Goal: Information Seeking & Learning: Learn about a topic

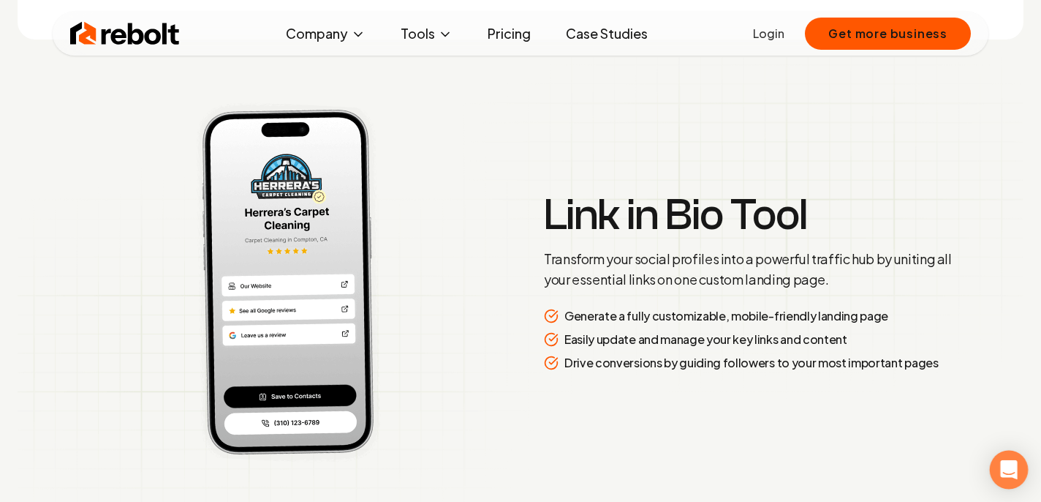
click at [1012, 465] on icon "Open Intercom Messenger" at bounding box center [1008, 469] width 17 height 19
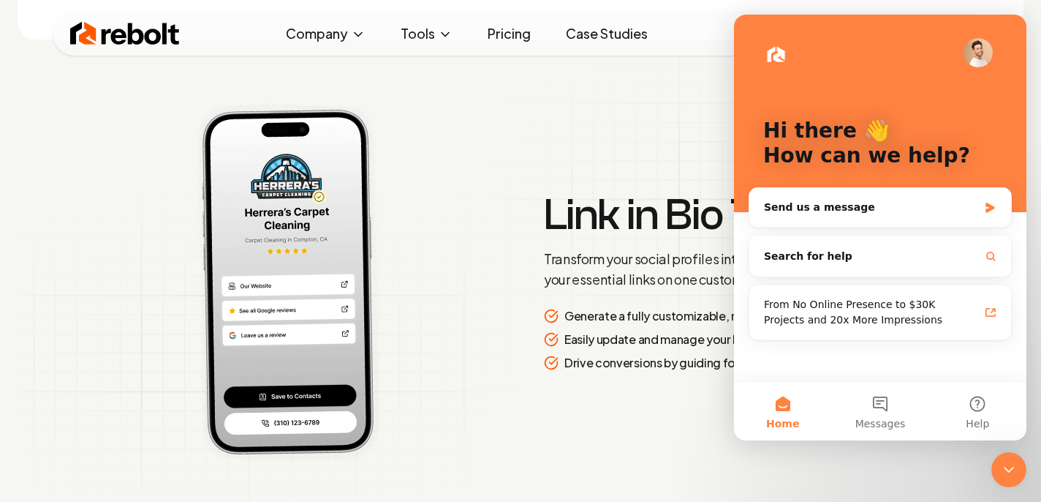
click at [617, 410] on img at bounding box center [521, 282] width 1006 height 450
click at [1001, 466] on icon "Close Intercom Messenger" at bounding box center [1009, 470] width 18 height 18
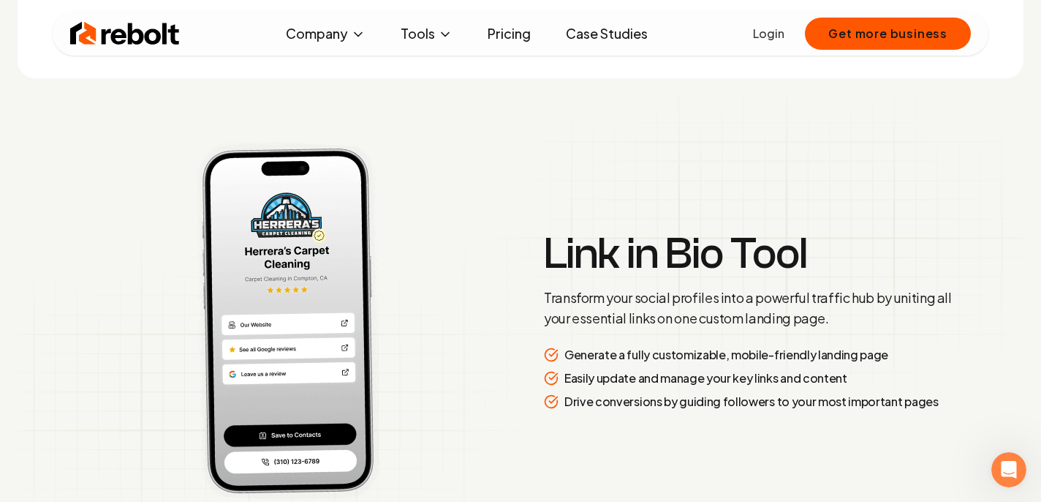
scroll to position [2973, 0]
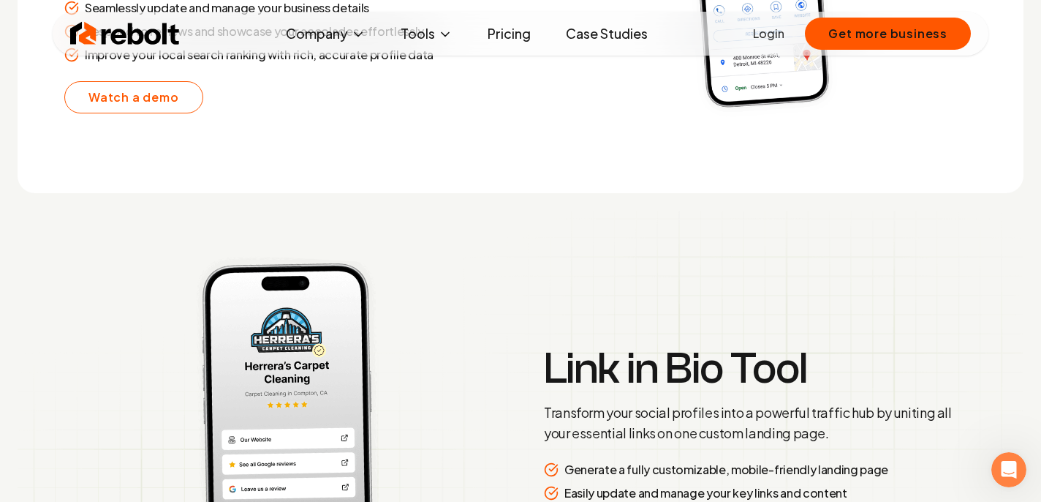
click at [667, 352] on h3 "Link in Bio Tool" at bounding box center [754, 369] width 421 height 44
click at [667, 363] on h3 "Link in Bio Tool" at bounding box center [754, 369] width 421 height 44
click at [317, 347] on img at bounding box center [281, 435] width 451 height 379
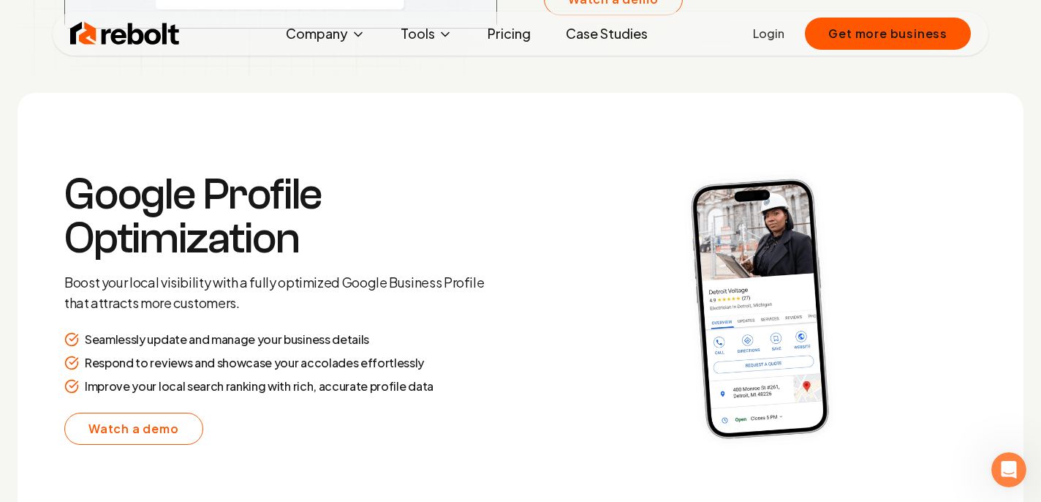
scroll to position [2641, 0]
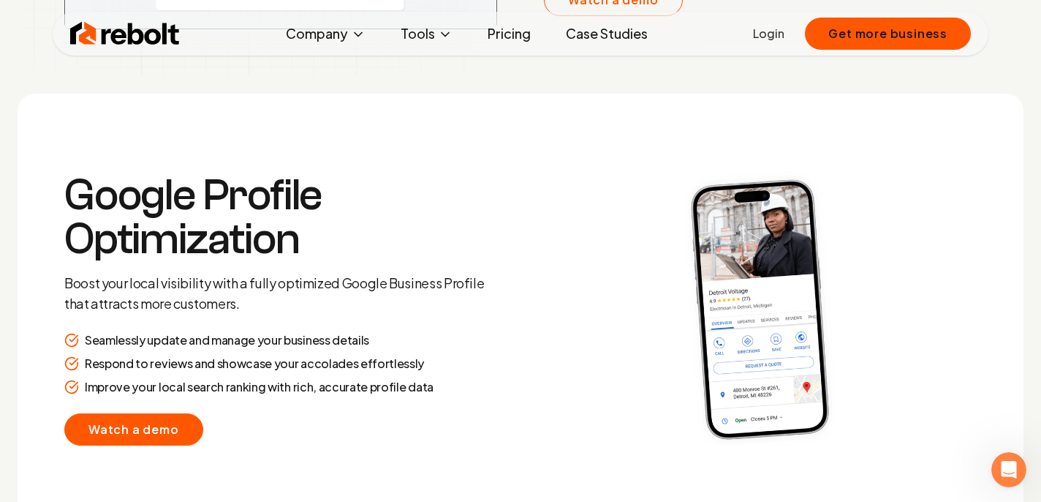
click at [180, 433] on link "Watch a demo" at bounding box center [133, 429] width 139 height 32
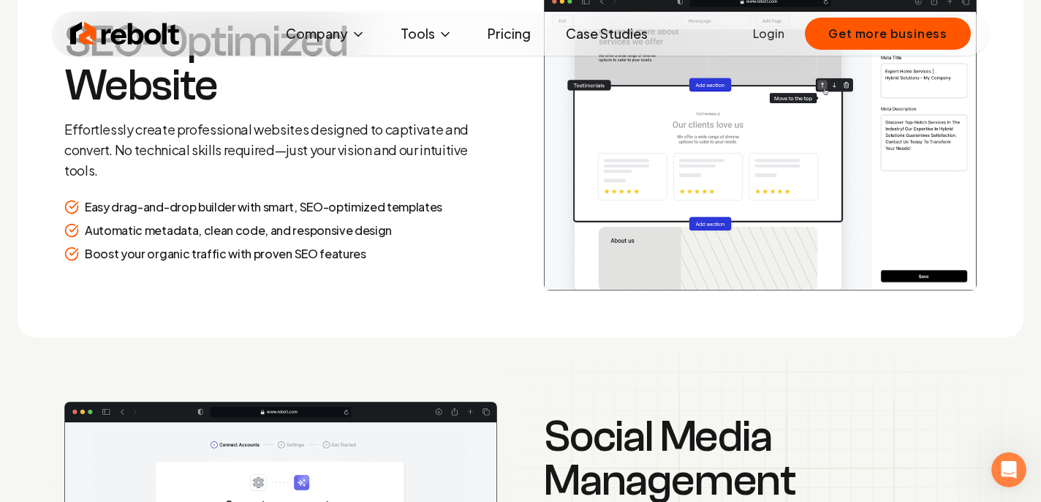
scroll to position [1971, 0]
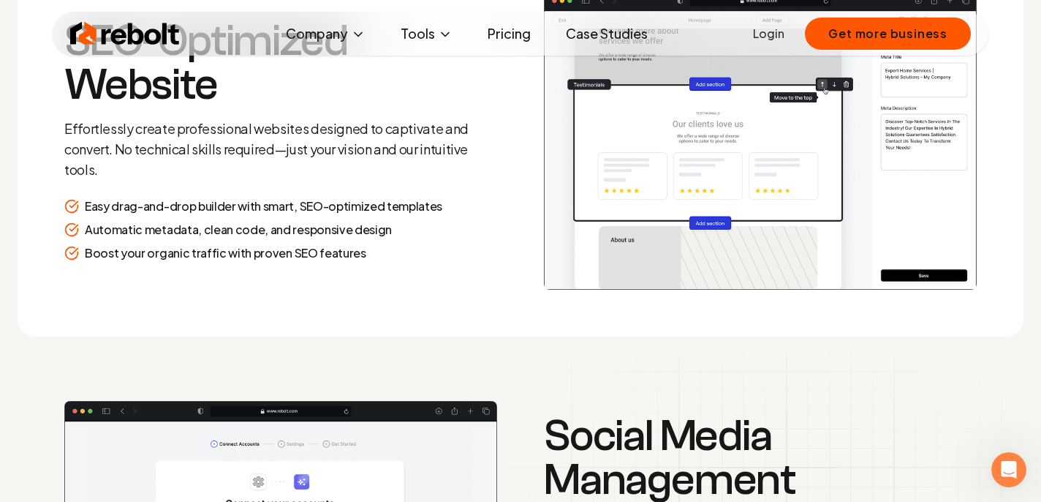
click at [621, 252] on img at bounding box center [760, 139] width 433 height 298
click at [732, 206] on img at bounding box center [760, 139] width 433 height 298
click at [448, 252] on div "Boost your organic traffic with proven SEO features" at bounding box center [274, 253] width 421 height 18
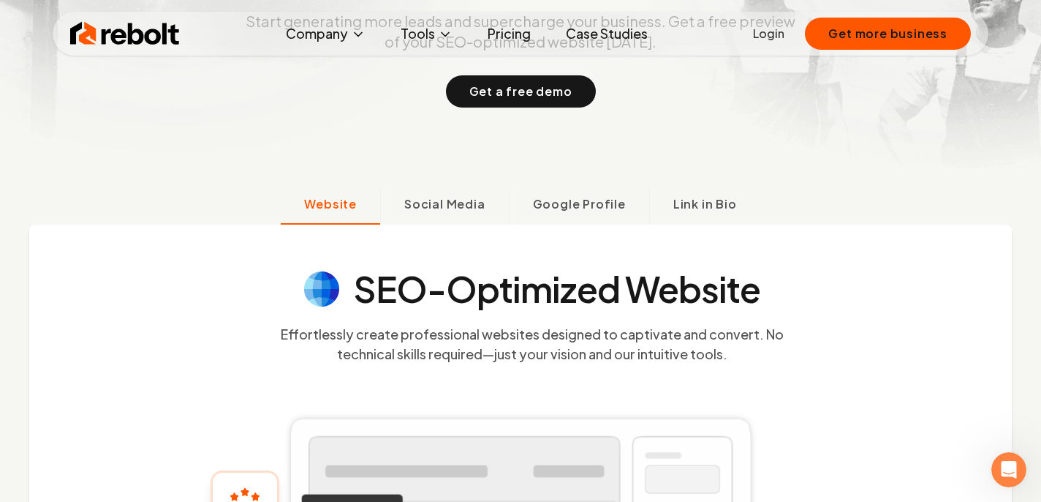
scroll to position [276, 0]
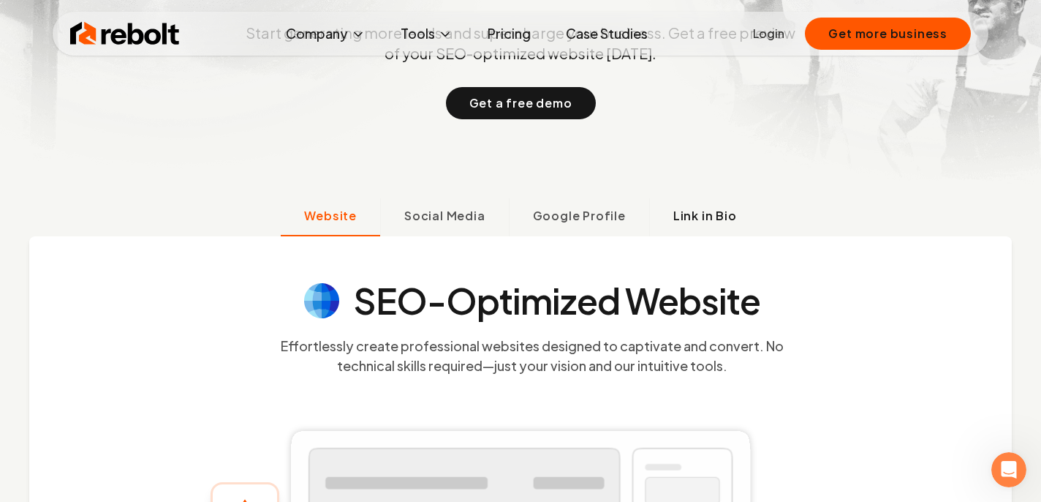
click at [684, 227] on button "Link in Bio" at bounding box center [704, 217] width 111 height 38
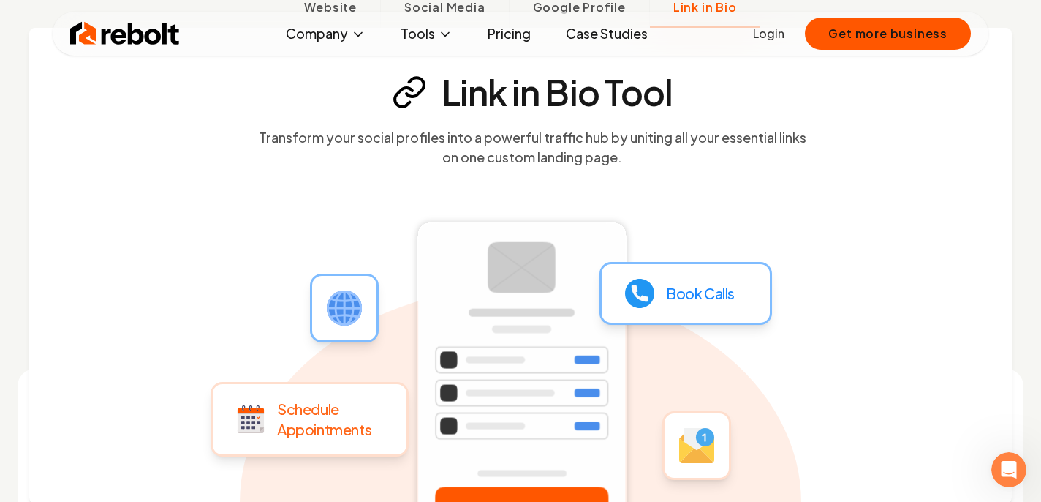
scroll to position [475, 0]
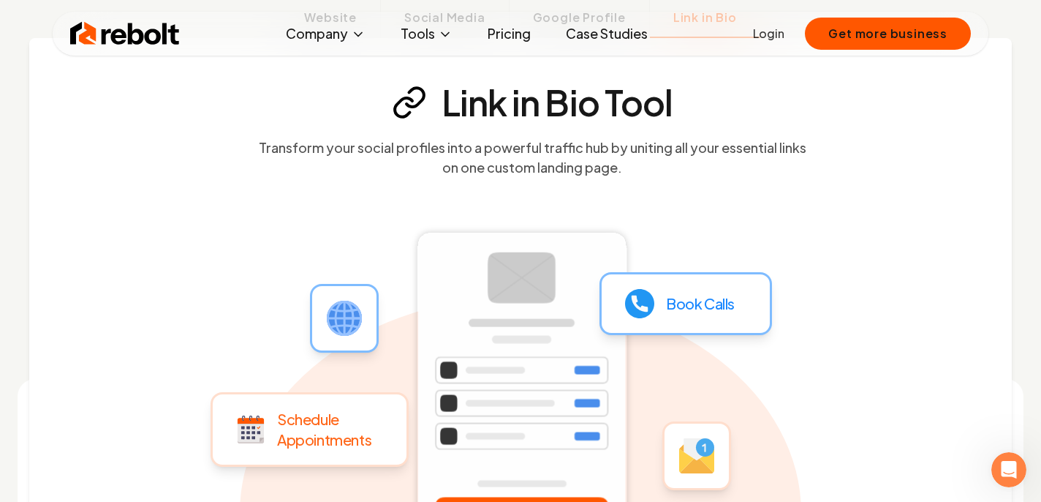
click at [632, 252] on rect at bounding box center [520, 387] width 231 height 325
click at [660, 125] on section "Link in Bio Tool Transform your social profiles into a powerful traffic hub by …" at bounding box center [532, 131] width 924 height 92
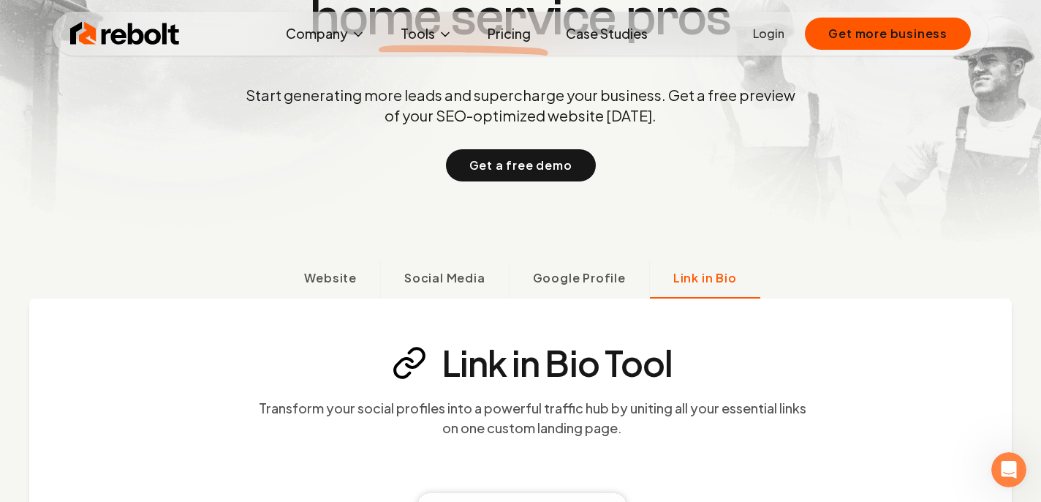
scroll to position [212, 0]
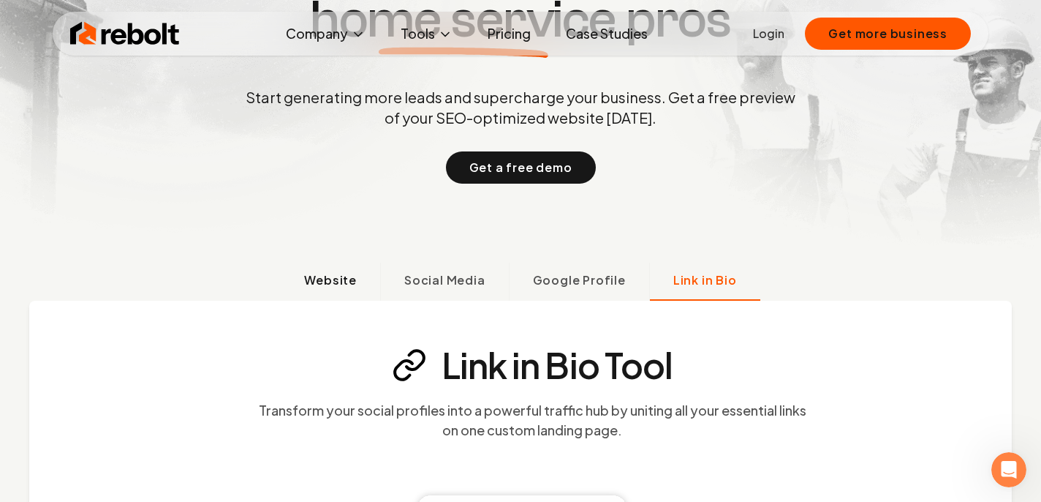
click at [354, 287] on span "Website" at bounding box center [330, 280] width 53 height 18
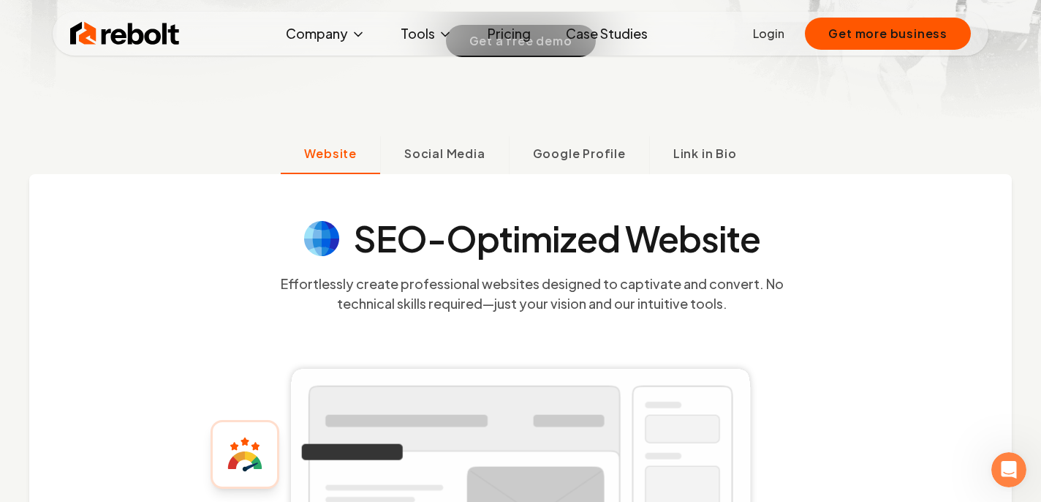
scroll to position [336, 0]
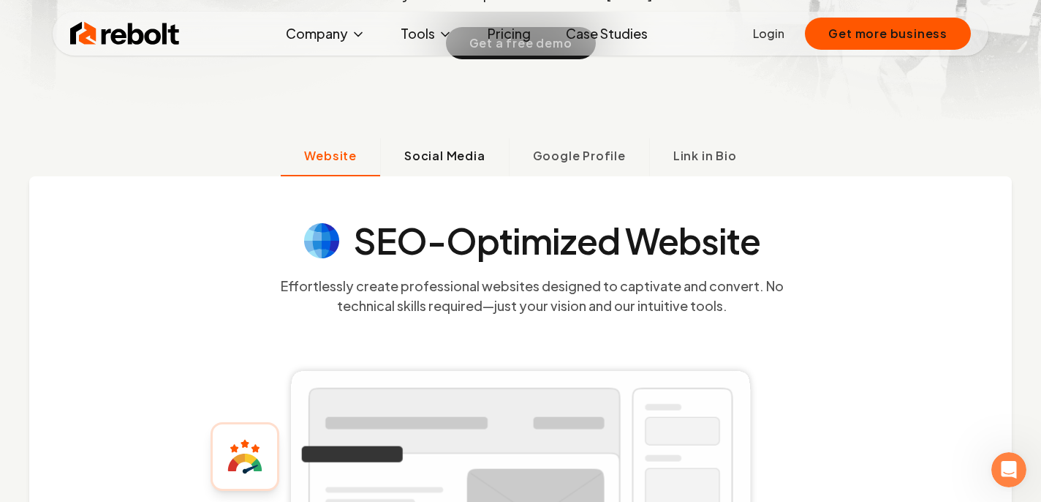
click at [461, 160] on span "Social Media" at bounding box center [444, 156] width 81 height 18
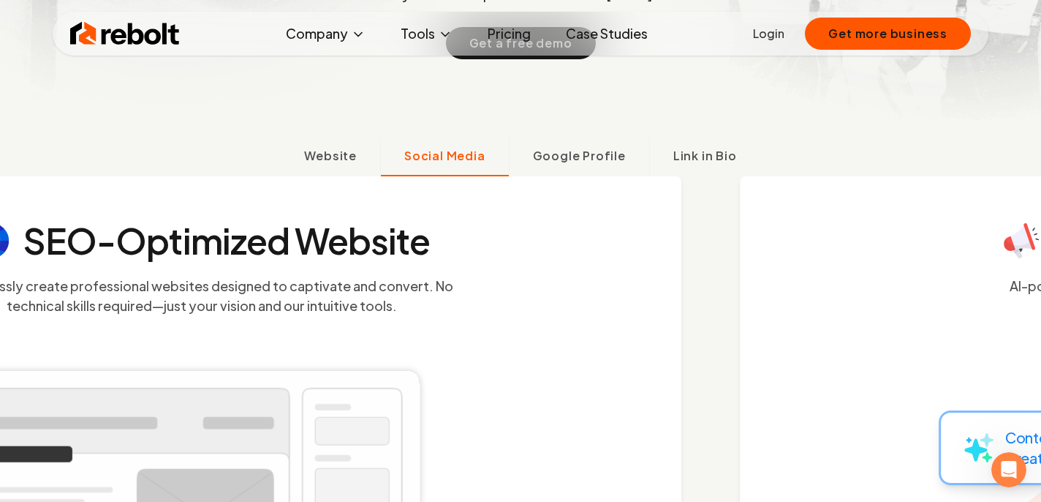
scroll to position [403, 0]
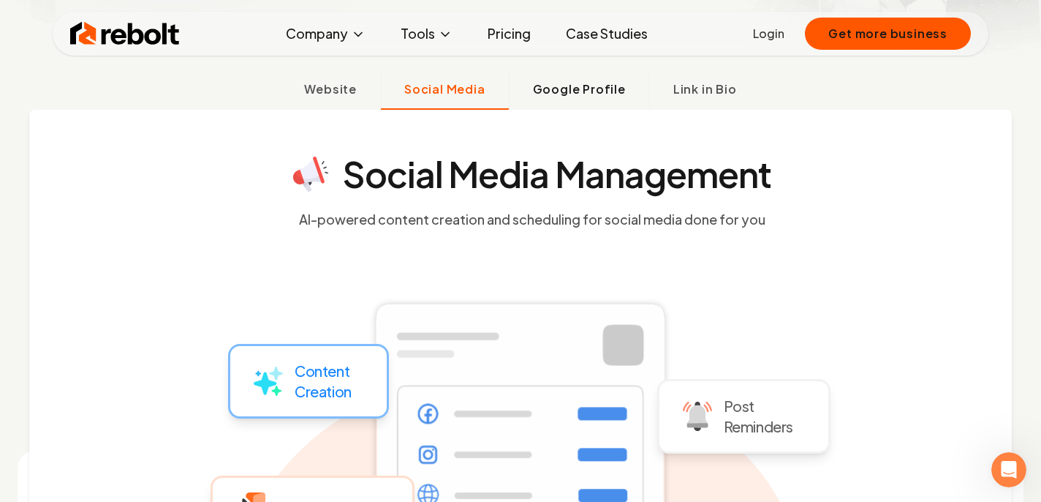
click at [576, 93] on span "Google Profile" at bounding box center [579, 89] width 93 height 18
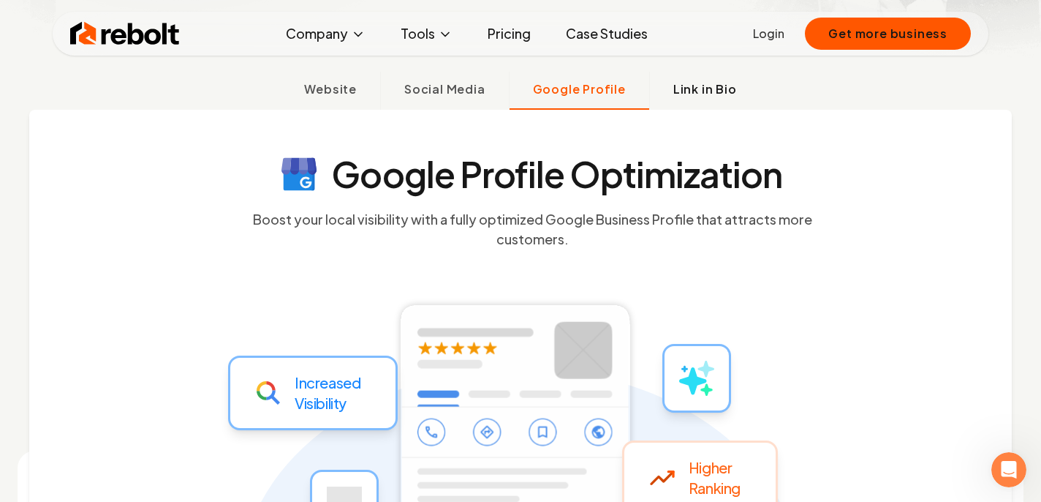
click at [686, 92] on span "Link in Bio" at bounding box center [705, 89] width 64 height 18
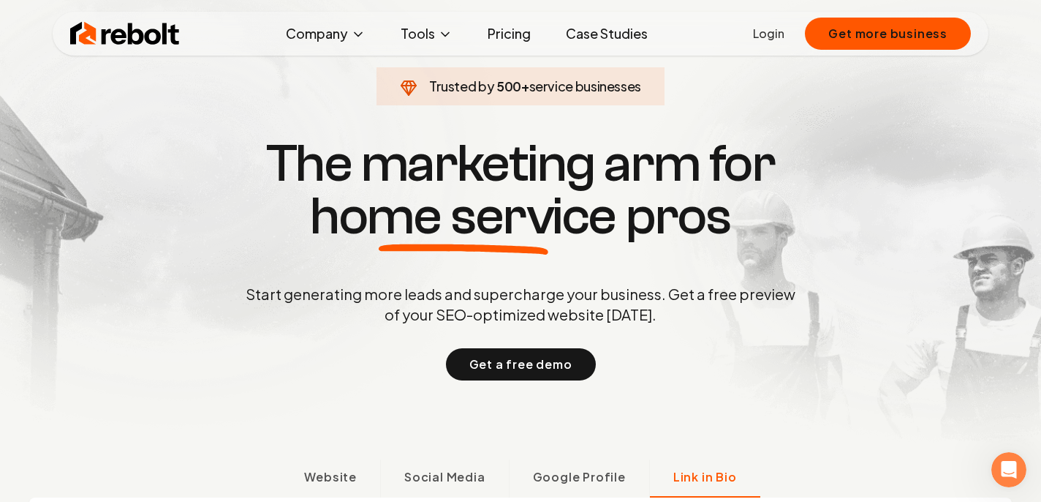
scroll to position [0, 0]
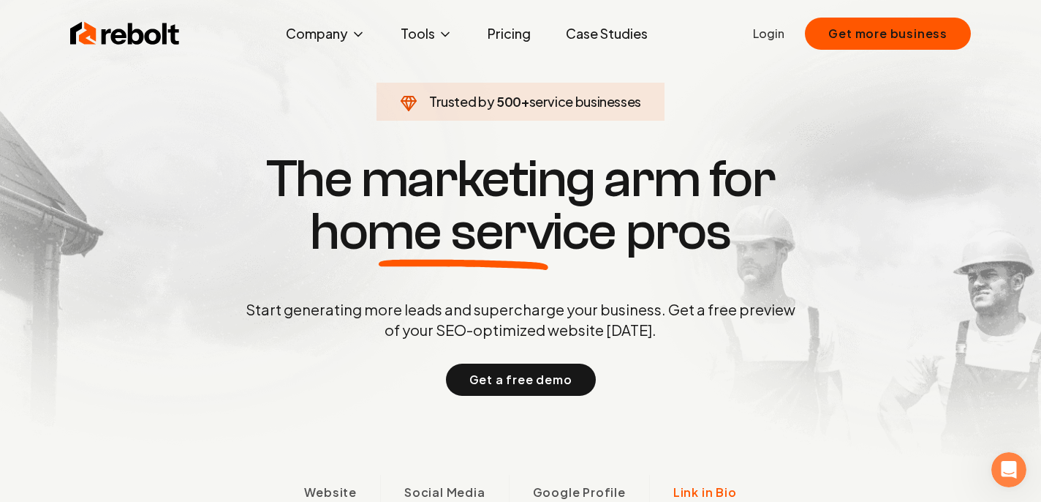
click at [528, 35] on link "Pricing" at bounding box center [509, 33] width 67 height 29
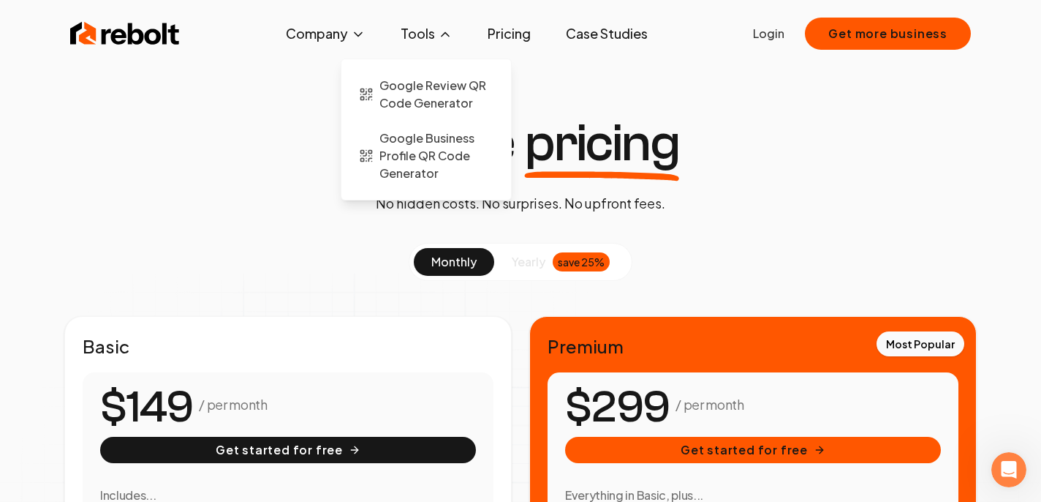
click at [440, 28] on icon at bounding box center [445, 34] width 15 height 15
